Goal: Information Seeking & Learning: Learn about a topic

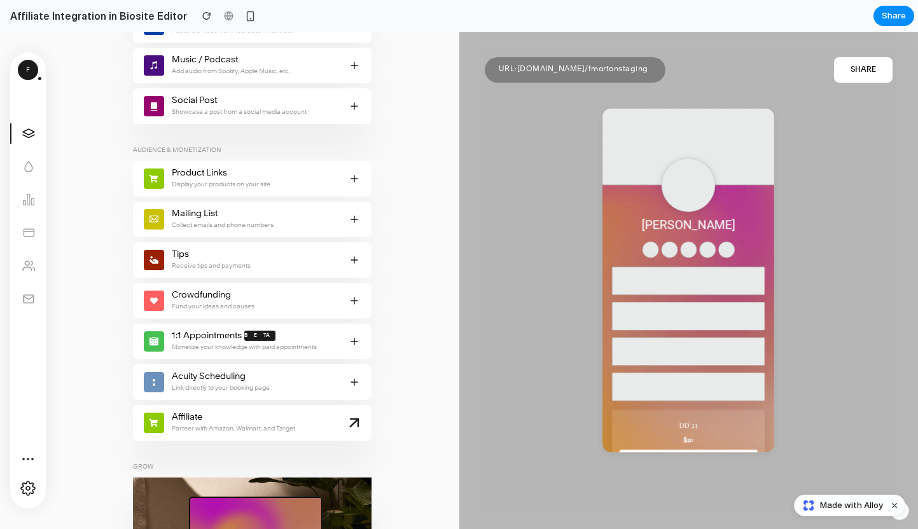
scroll to position [673, 0]
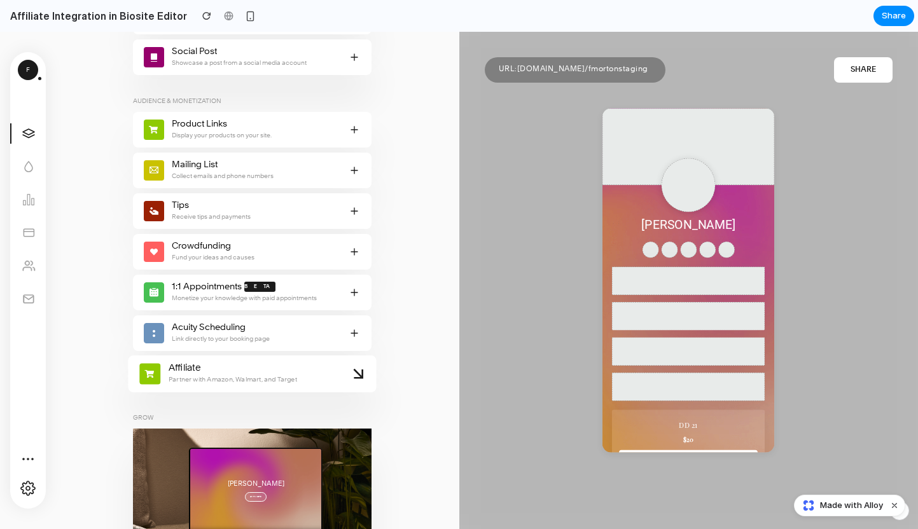
click at [256, 369] on span "Affiliate Partner with Amazon, Walmart, and Target" at bounding box center [257, 374] width 186 height 24
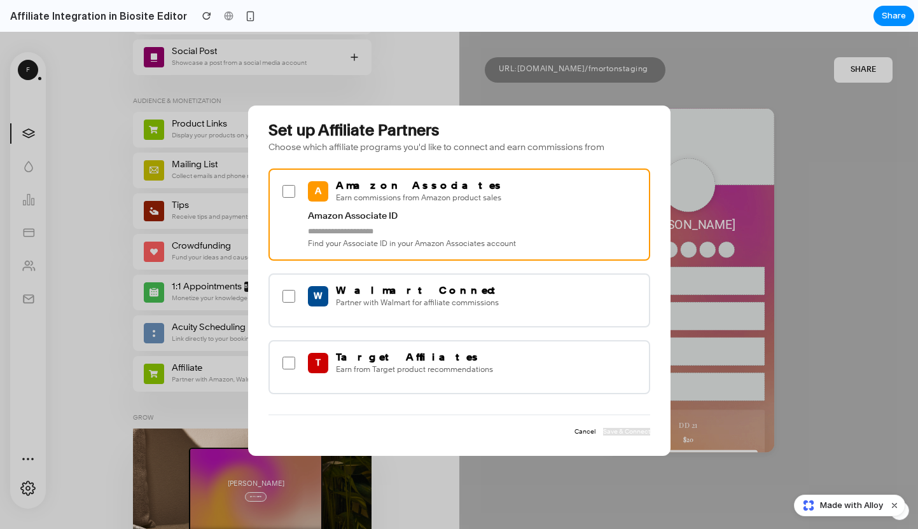
click at [419, 223] on div "Amazon Associate ID Find your Associate ID in your Amazon Associates account" at bounding box center [459, 230] width 359 height 38
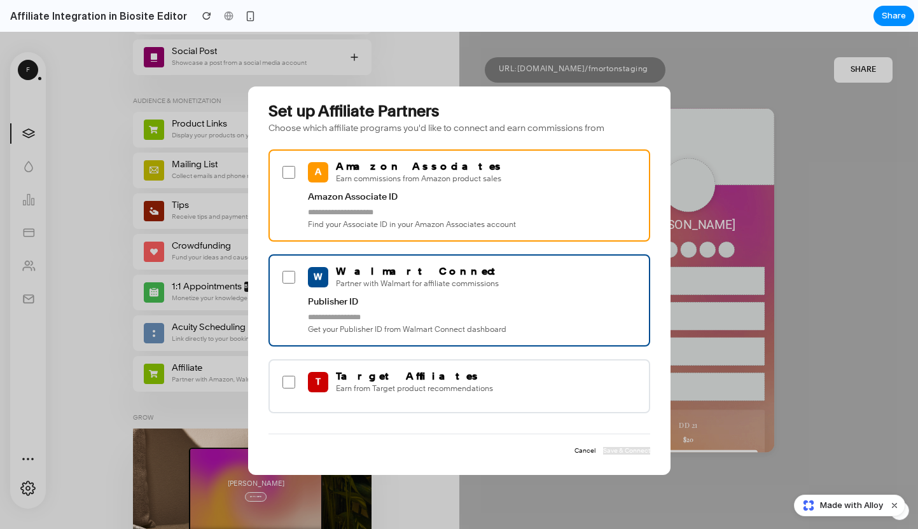
click at [456, 290] on div "W Walmart Connect Partner with Walmart for affiliate commissions Publisher ID G…" at bounding box center [460, 301] width 382 height 92
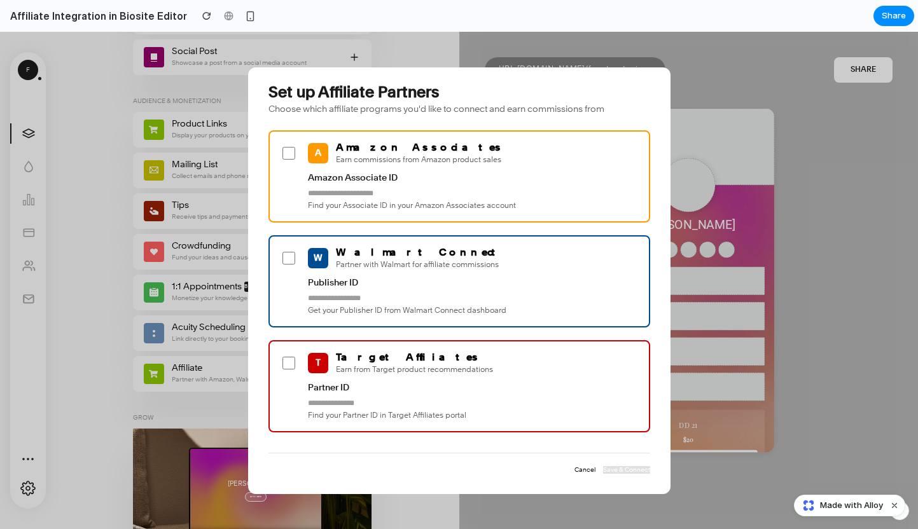
click at [459, 378] on div "T Target Affiliates Earn from Target product recommendations Partner ID Find yo…" at bounding box center [460, 386] width 382 height 92
